Goal: Information Seeking & Learning: Learn about a topic

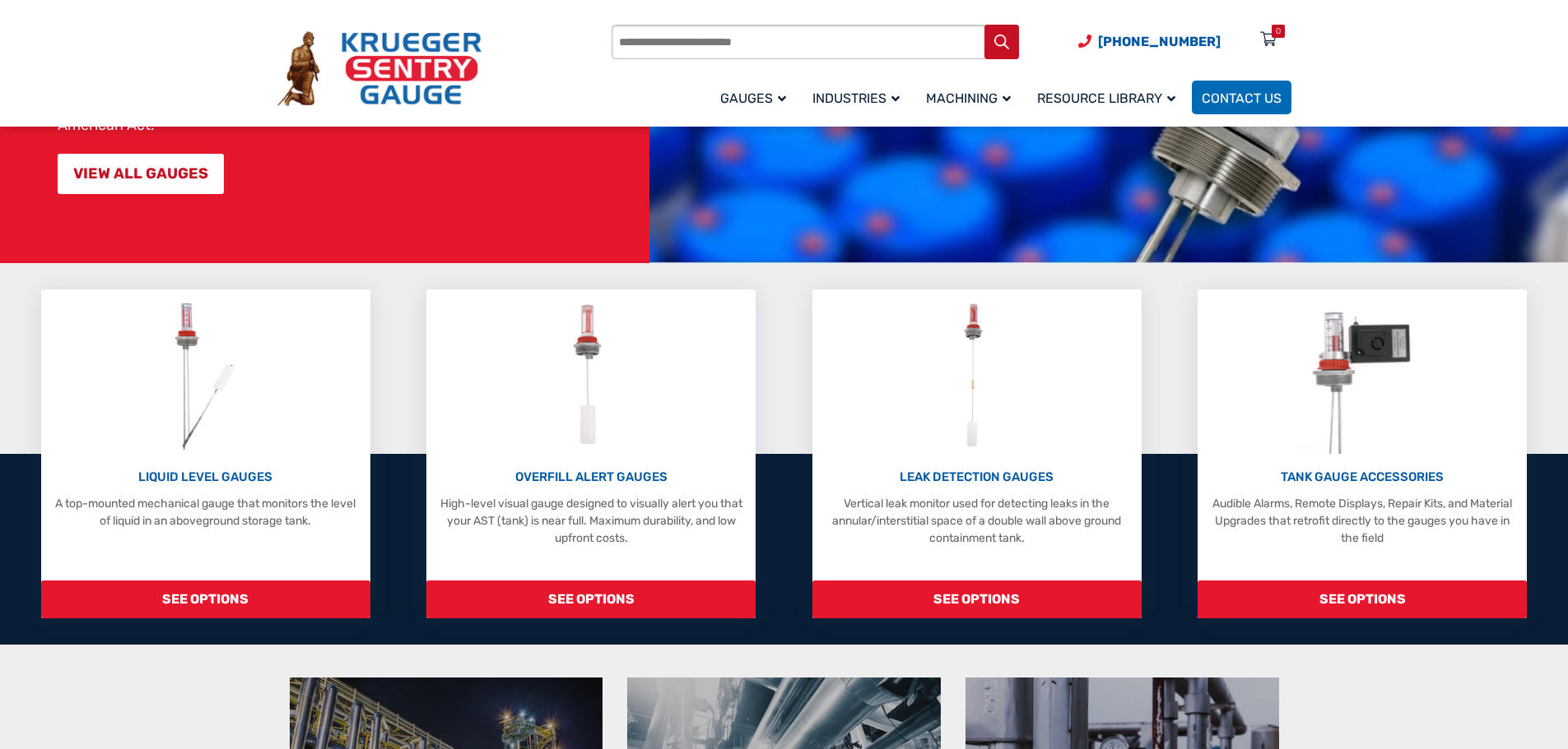
scroll to position [246, 0]
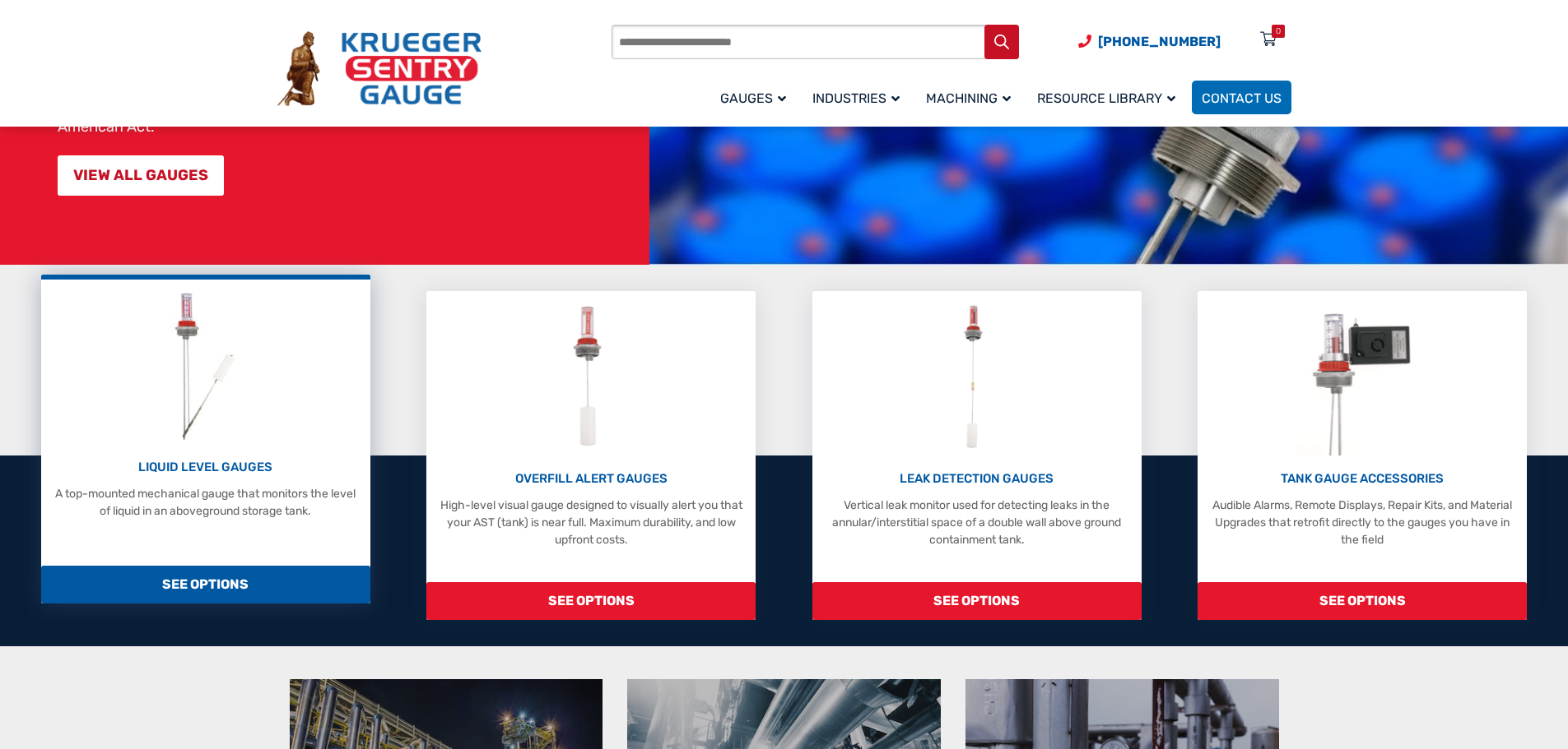
click at [243, 533] on div "LIQUID LEVEL GAUGES A top-mounted mechanical gauge that monitors the level of l…" at bounding box center [205, 439] width 329 height 329
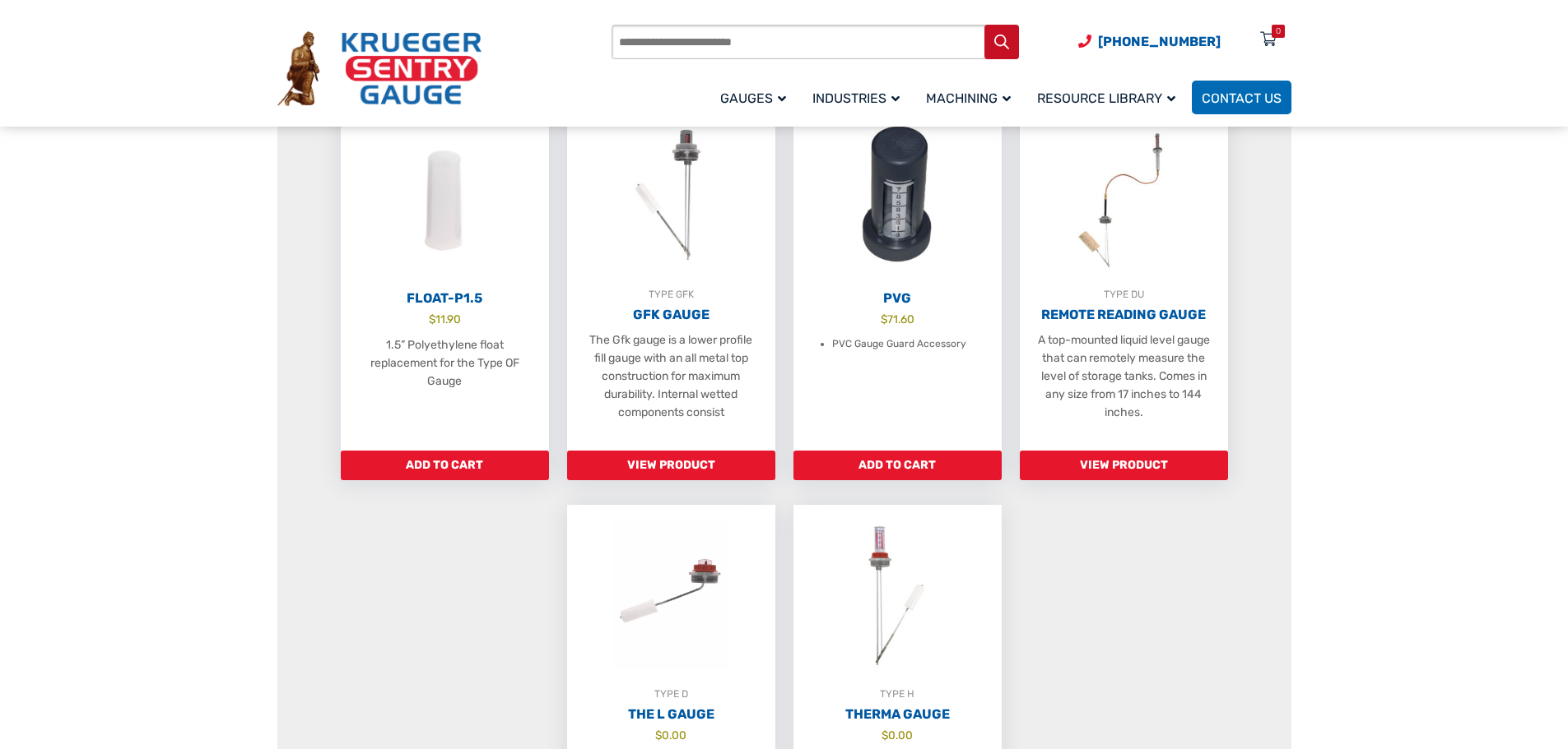
scroll to position [822, 0]
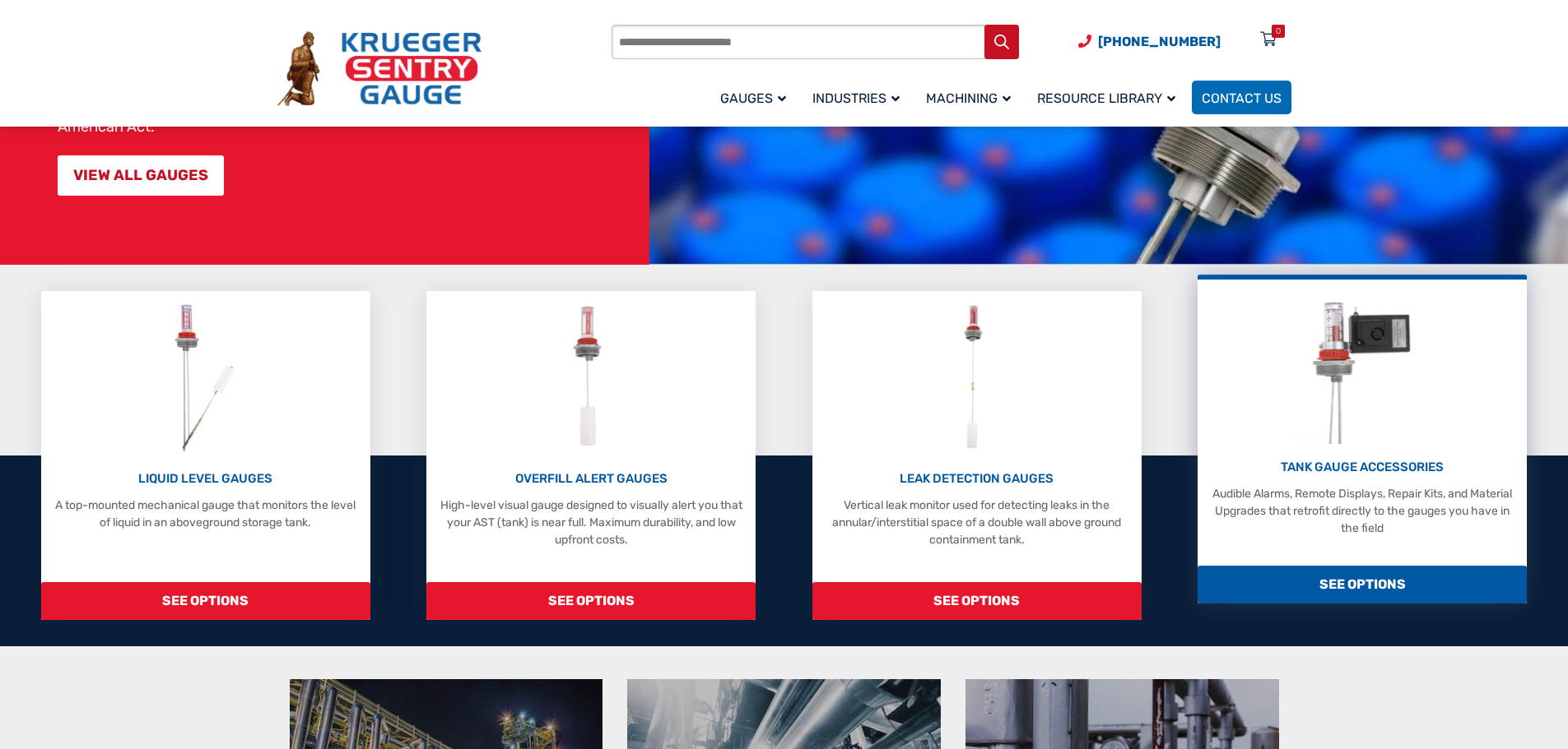
click at [1382, 460] on p "TANK GAUGE ACCESSORIES" at bounding box center [1362, 467] width 313 height 19
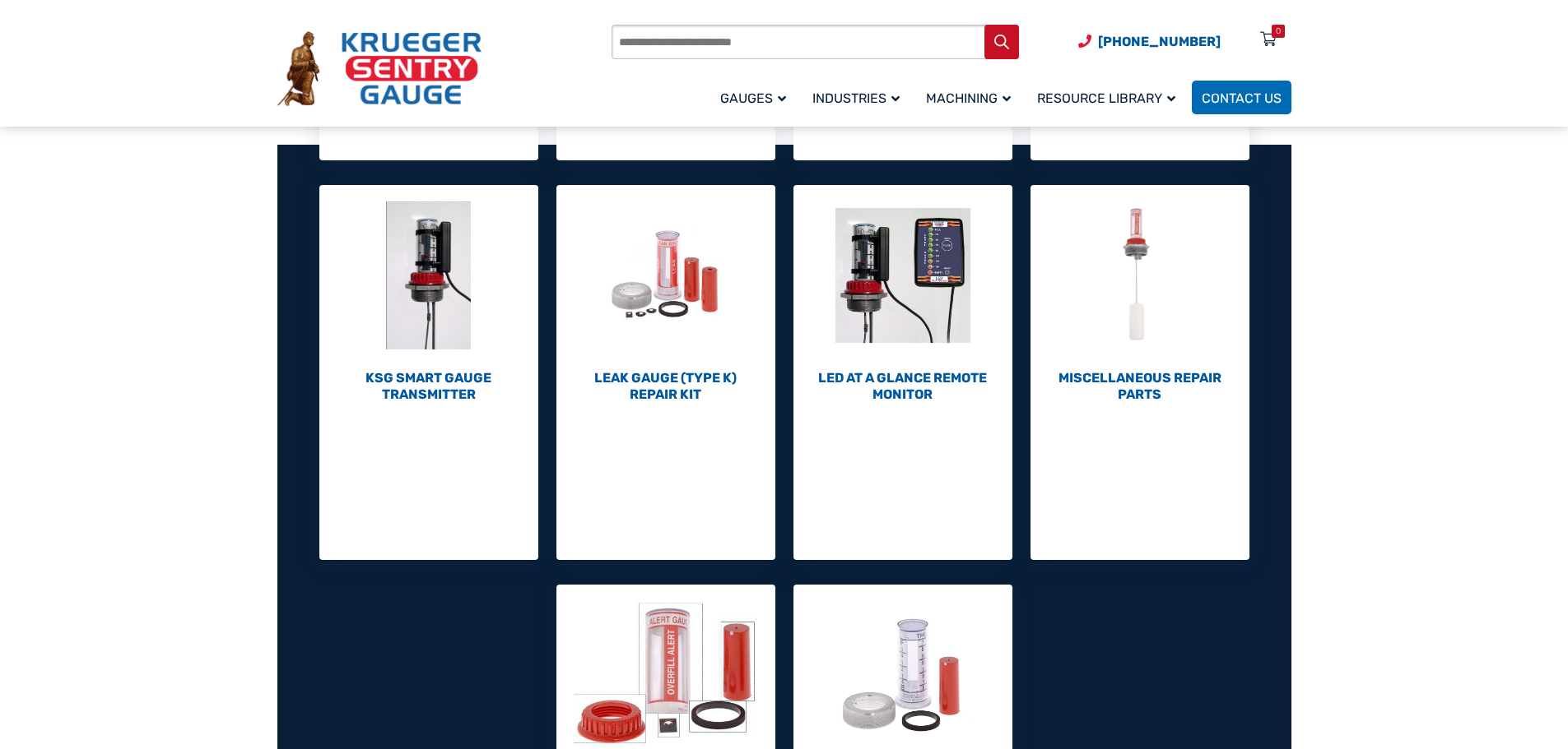
scroll to position [576, 0]
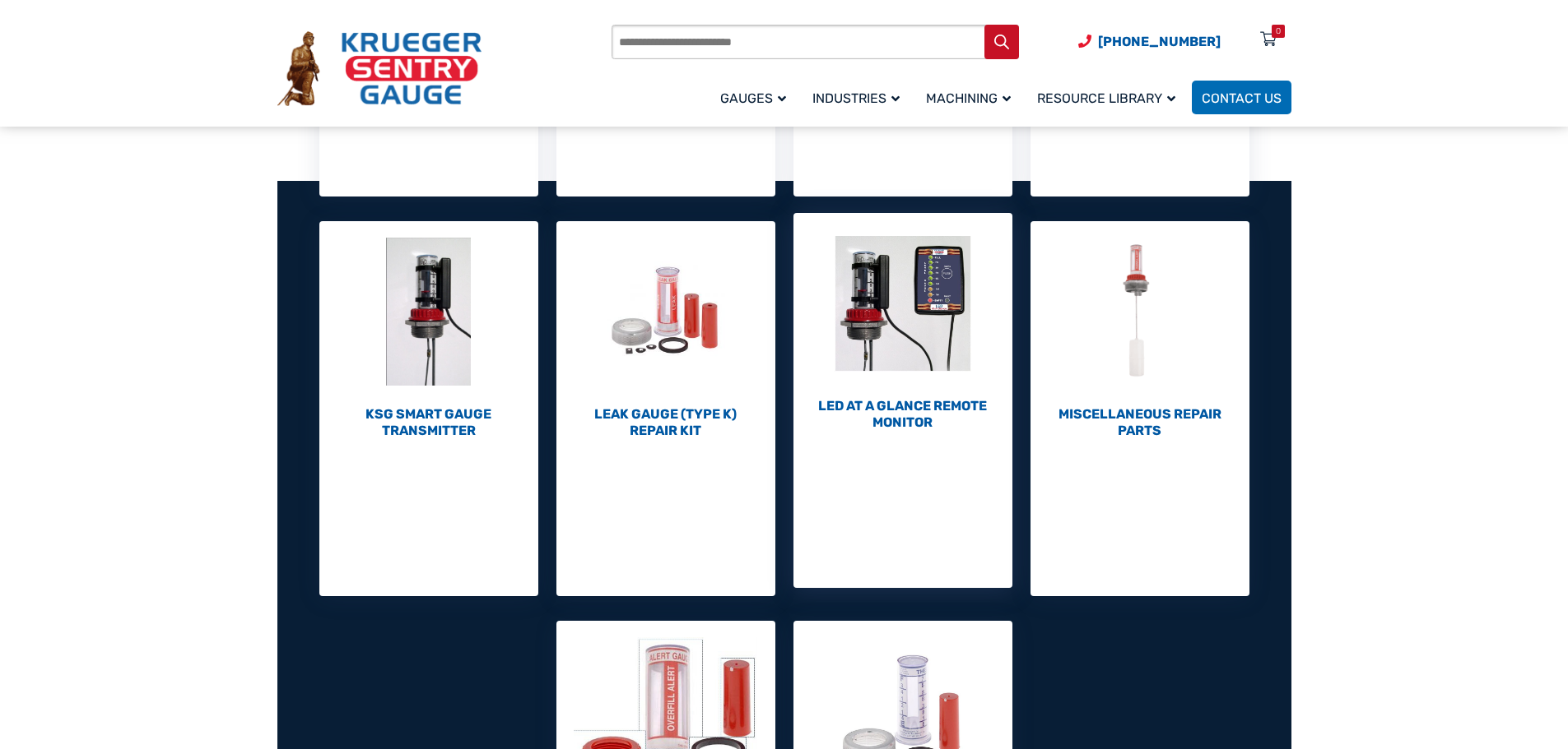
click at [941, 405] on h2 "LED At A Glance Remote Monitor (1)" at bounding box center [903, 414] width 219 height 33
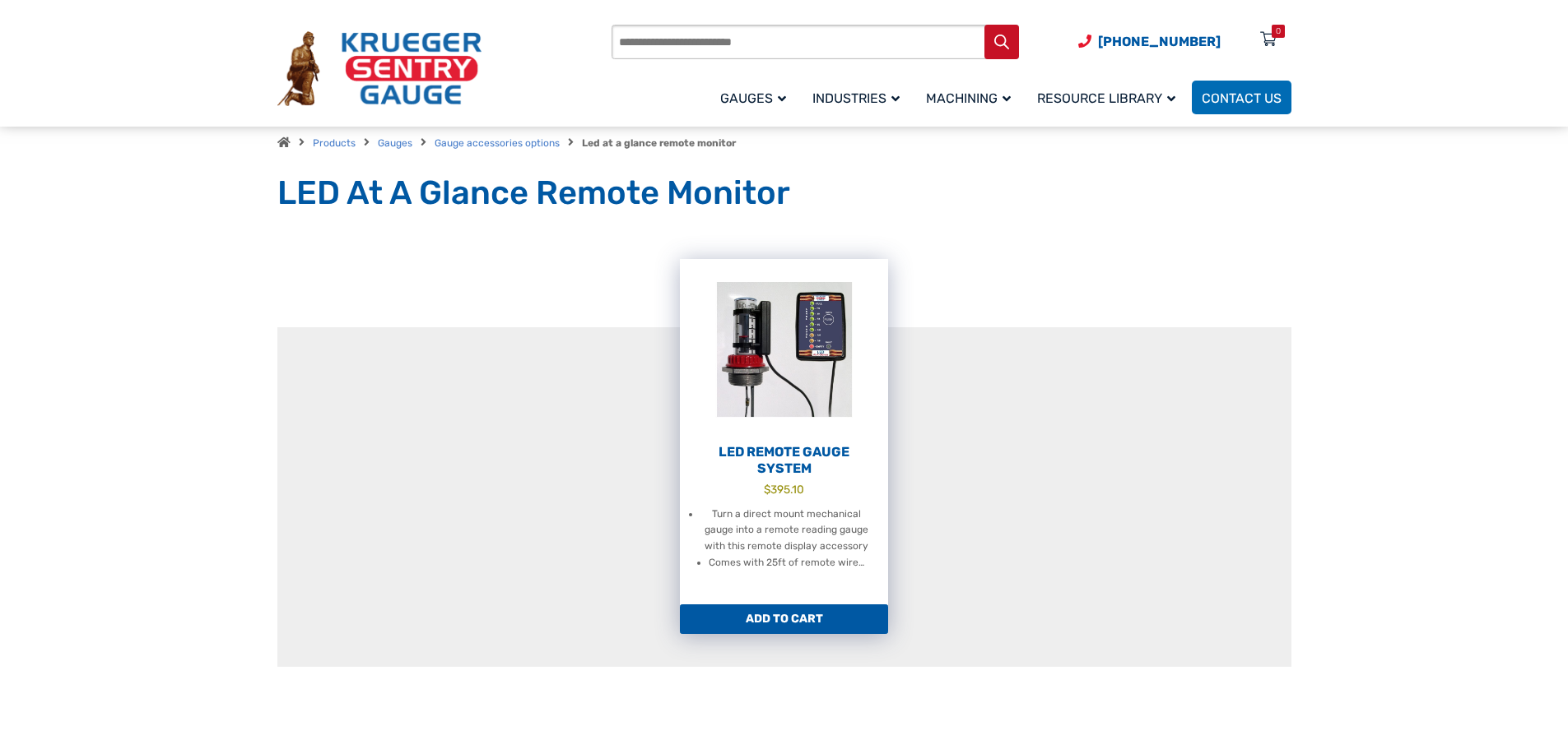
scroll to position [82, 0]
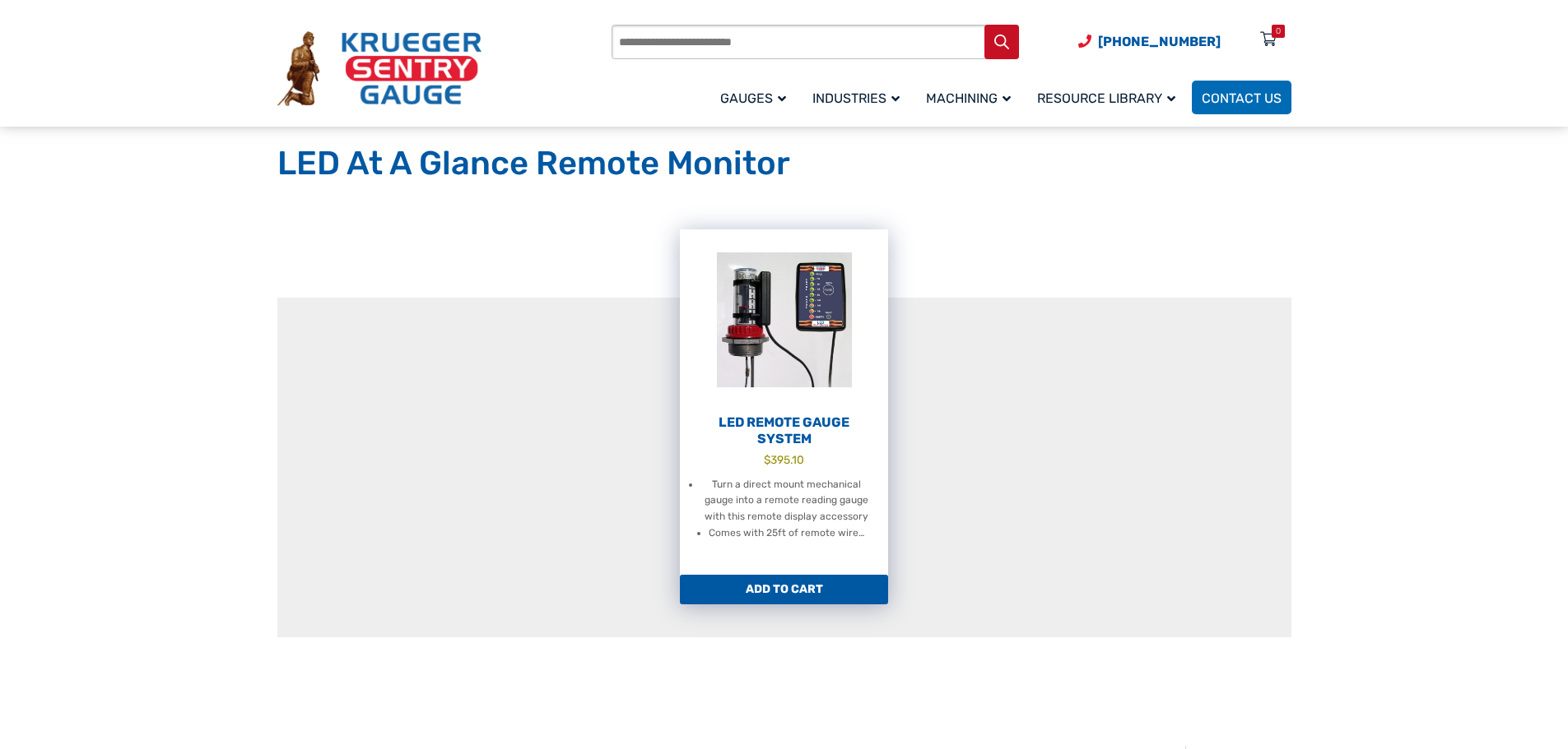
click at [782, 435] on h2 "LED Remote Gauge System" at bounding box center [784, 431] width 208 height 33
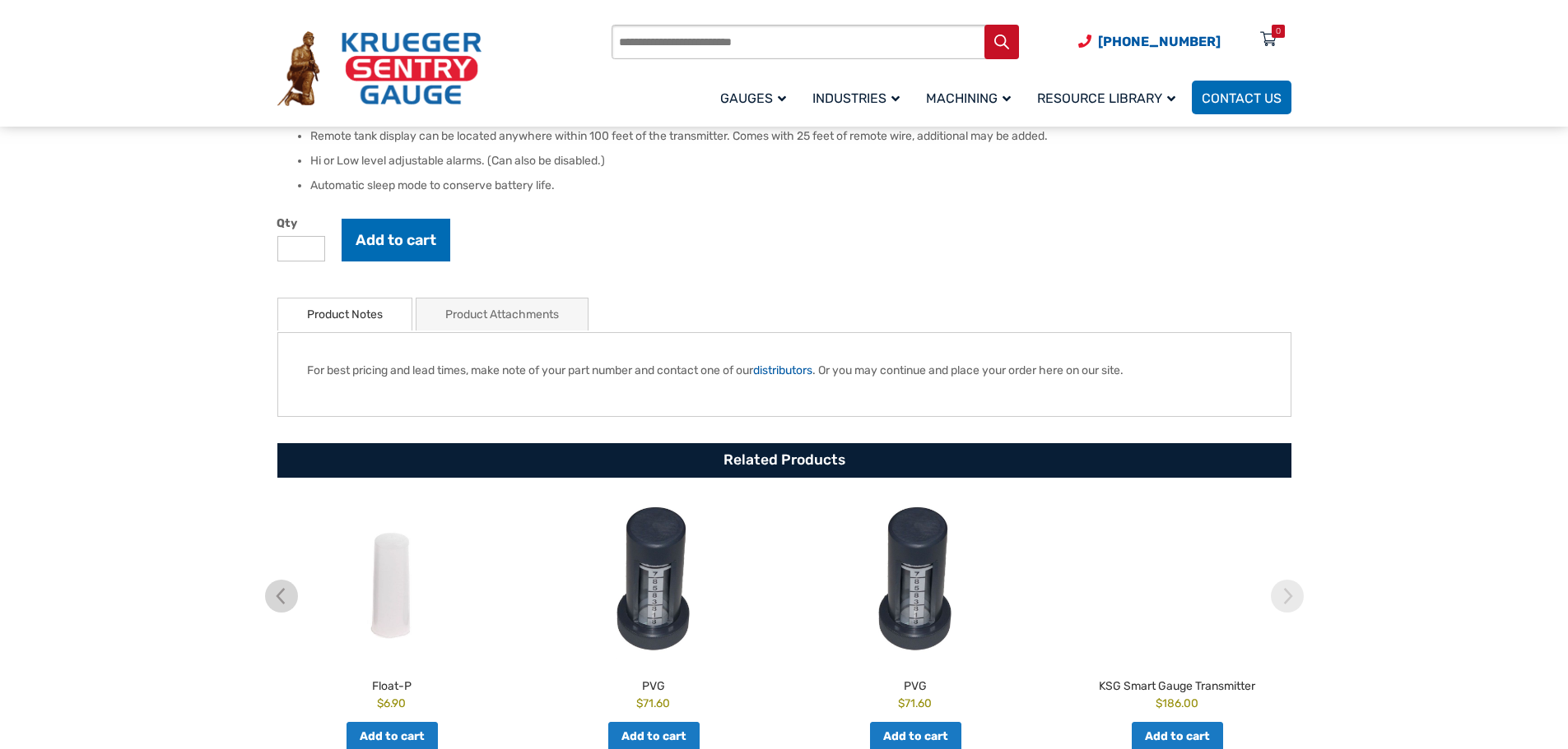
scroll to position [658, 0]
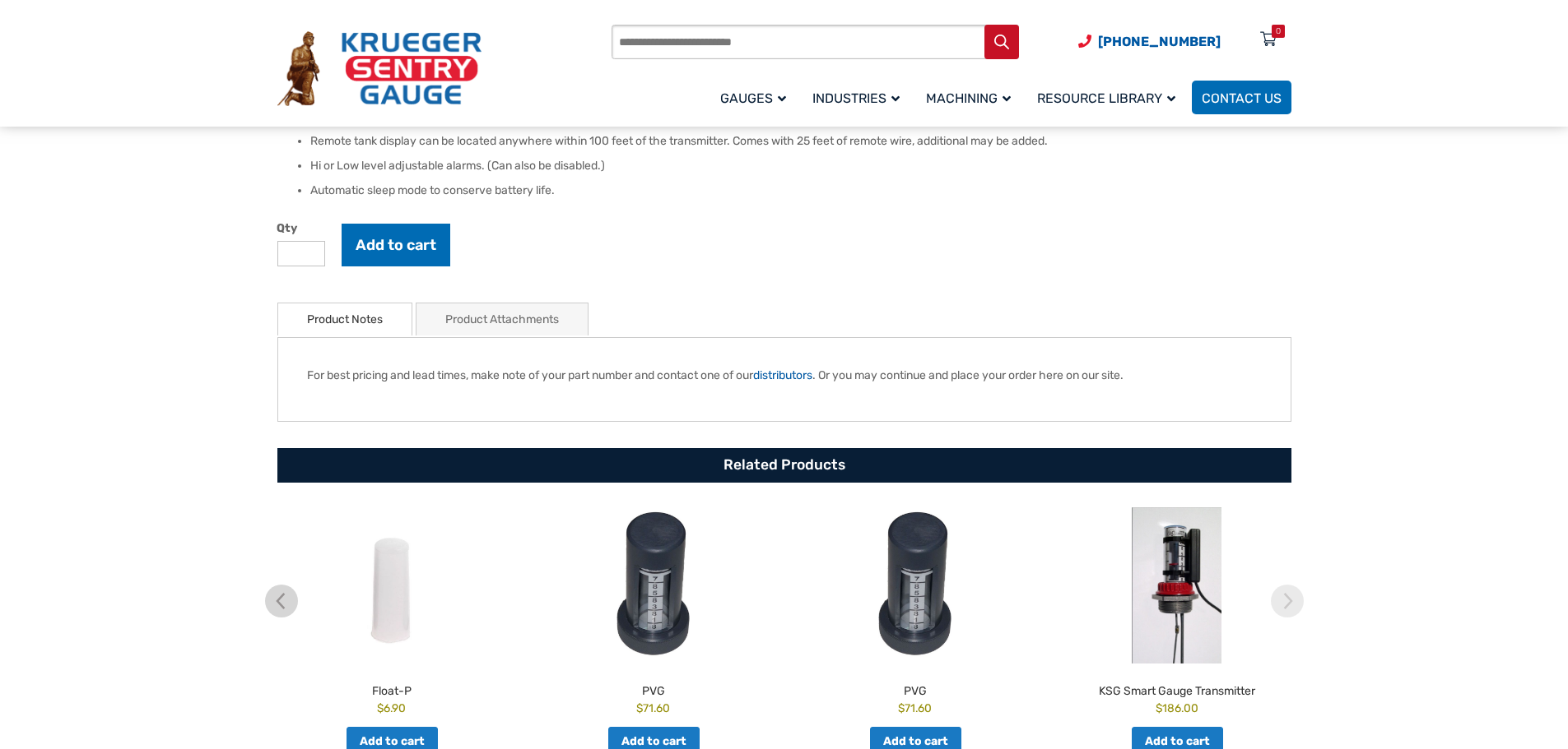
click at [503, 317] on link "Product Attachments" at bounding box center [502, 320] width 114 height 32
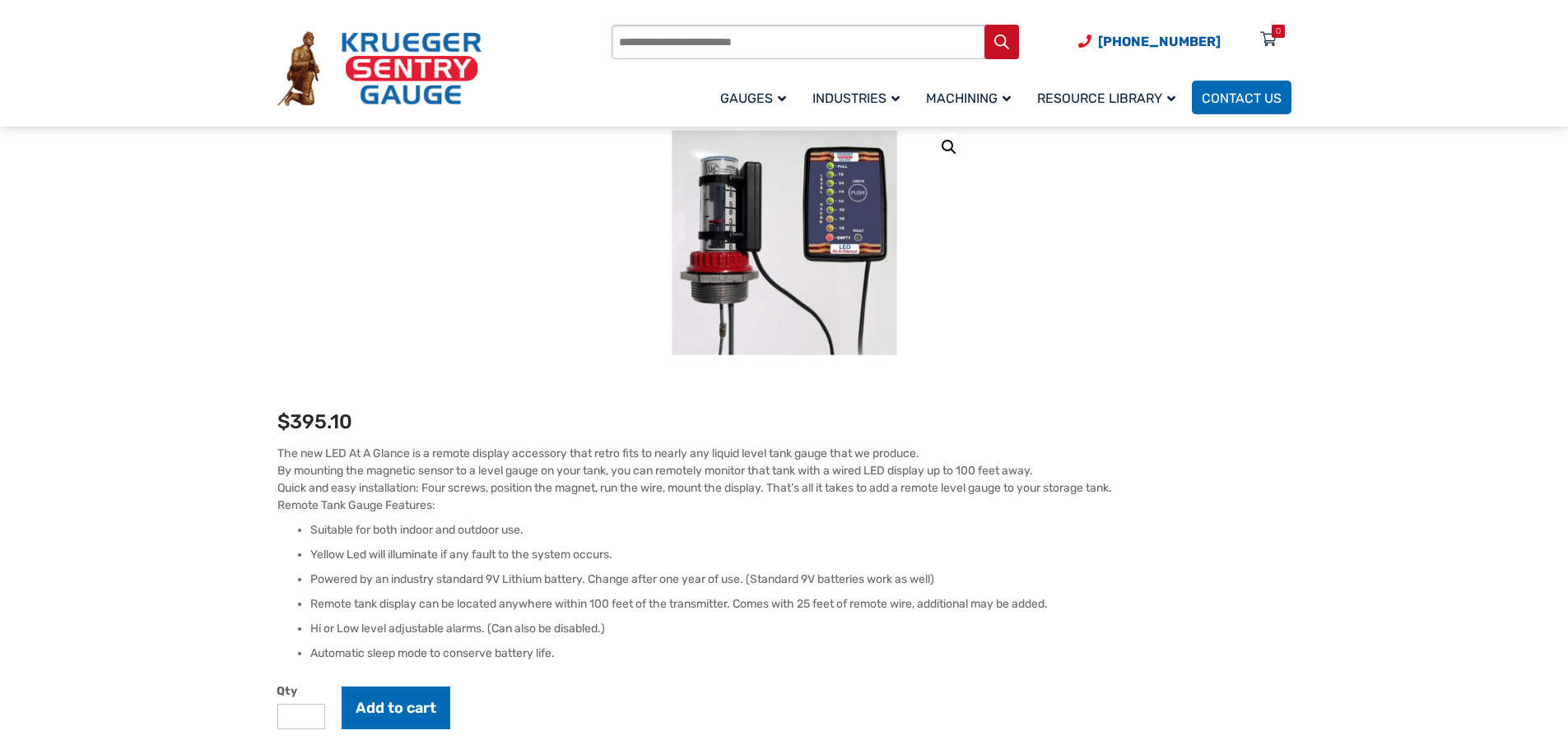
scroll to position [246, 0]
